Goal: Task Accomplishment & Management: Manage account settings

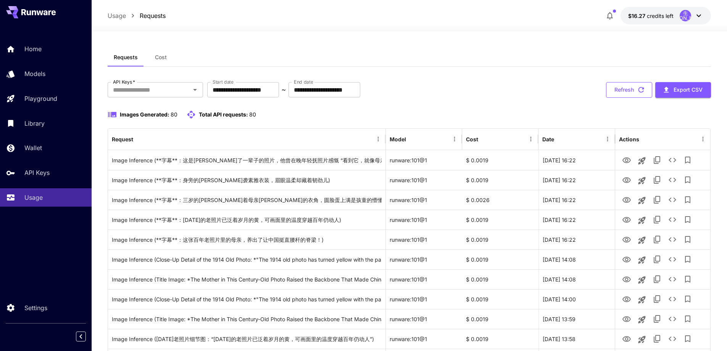
click at [624, 89] on button "Refresh" at bounding box center [629, 90] width 46 height 16
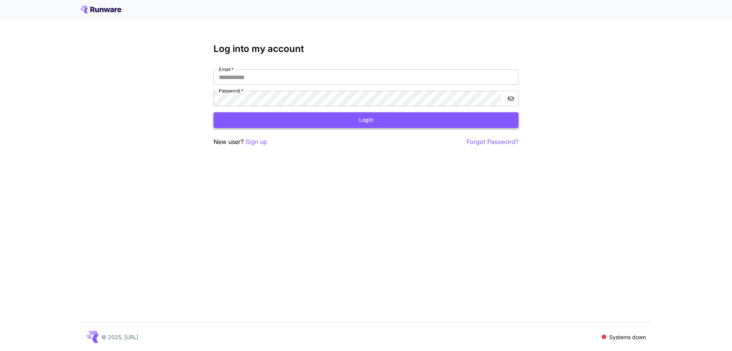
type input "**********"
click at [327, 118] on button "Login" at bounding box center [366, 120] width 305 height 16
